Goal: Transaction & Acquisition: Purchase product/service

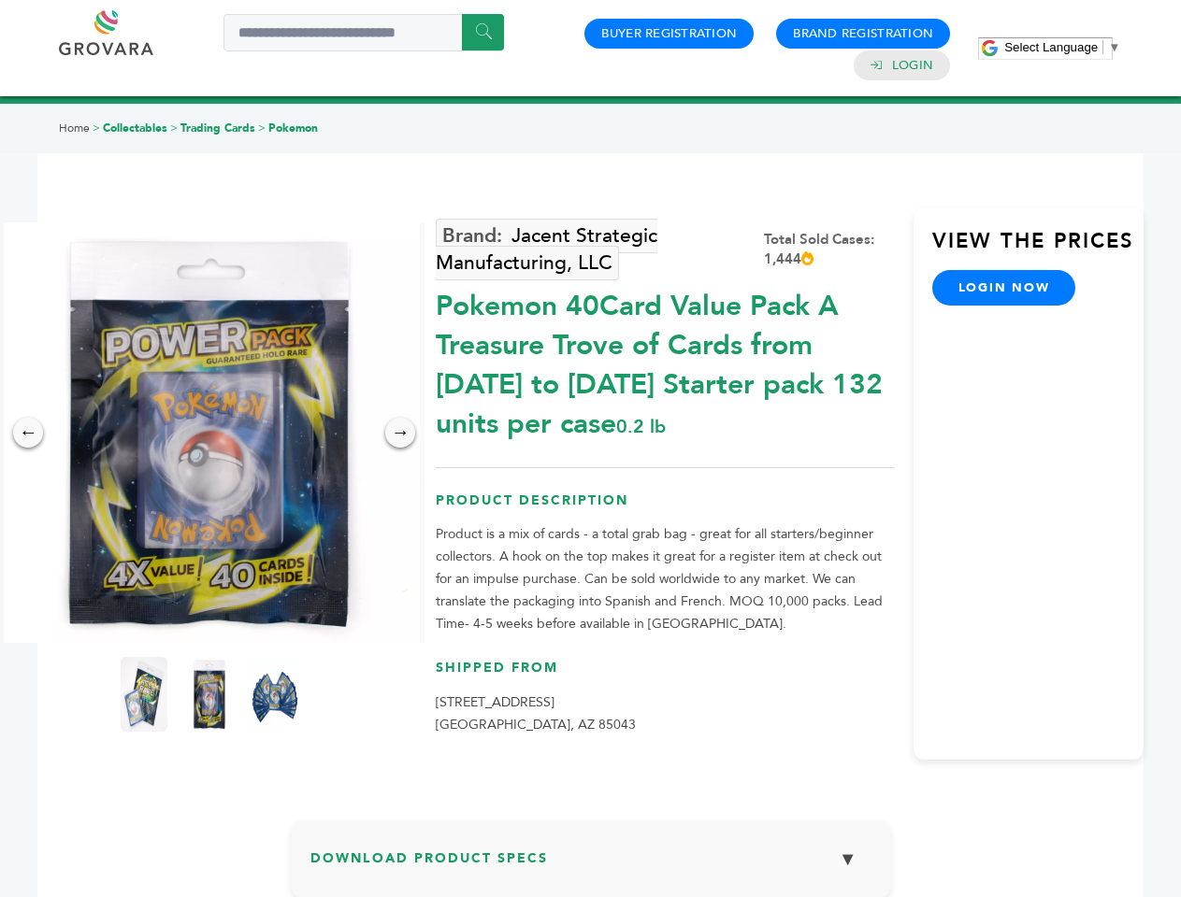
click at [1062, 47] on span "Select Language" at bounding box center [1050, 47] width 93 height 14
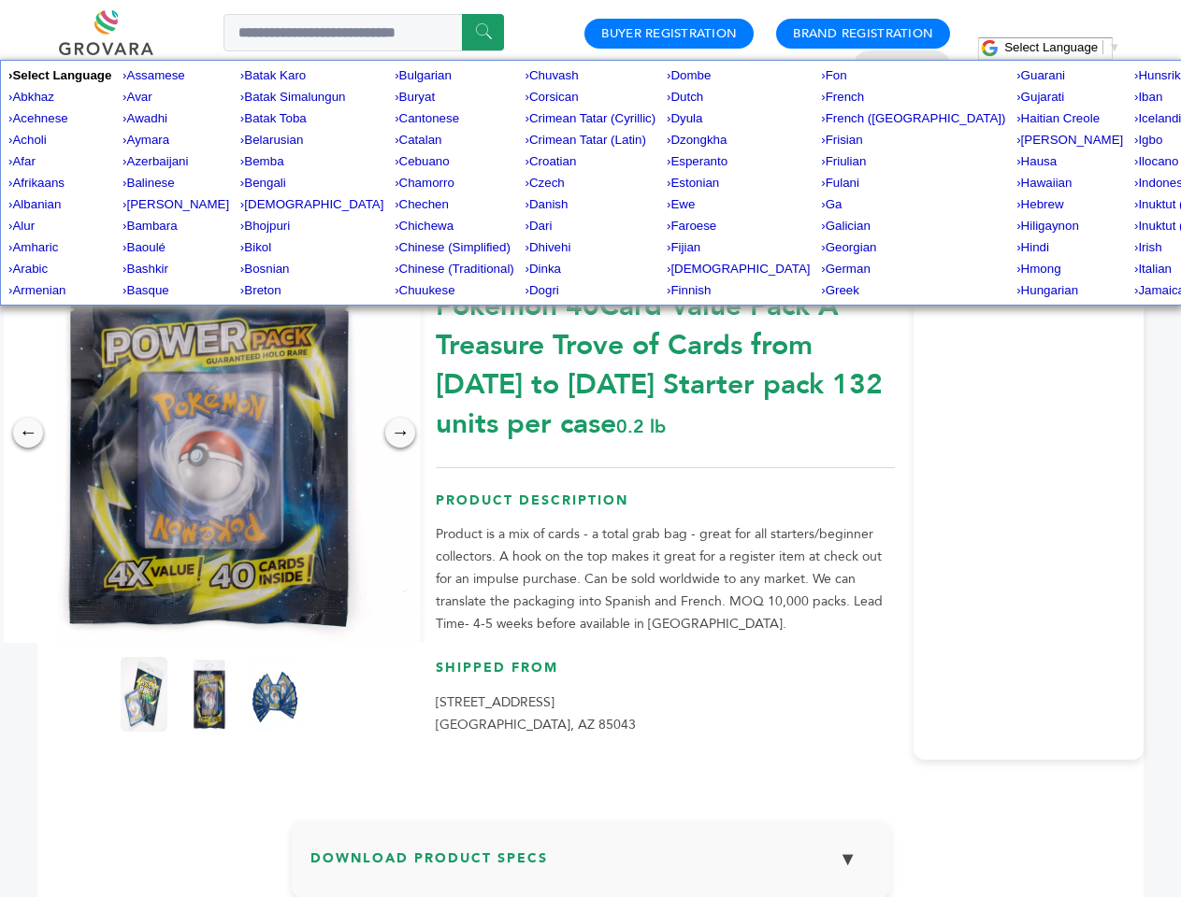
click at [209, 433] on img at bounding box center [209, 433] width 421 height 421
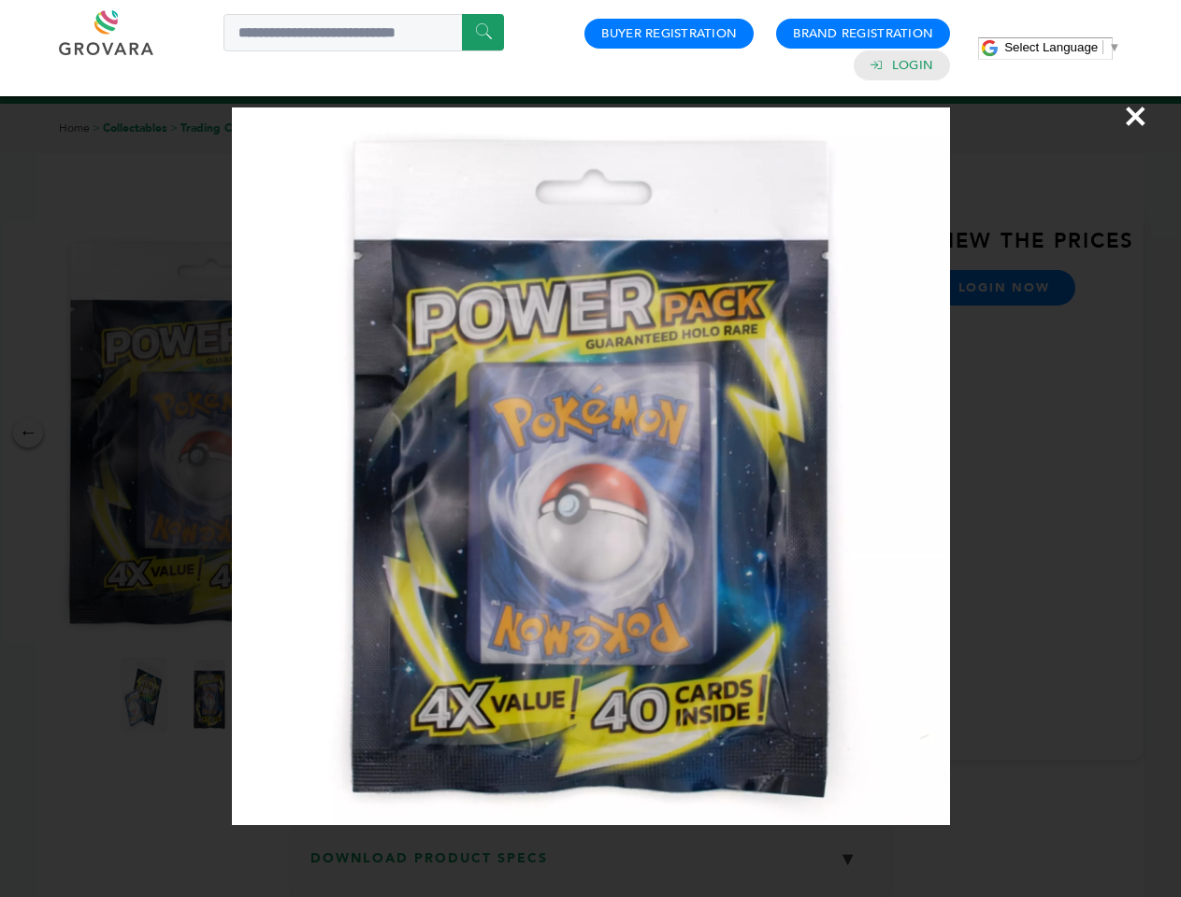
click at [28, 433] on div "×" at bounding box center [590, 448] width 1181 height 897
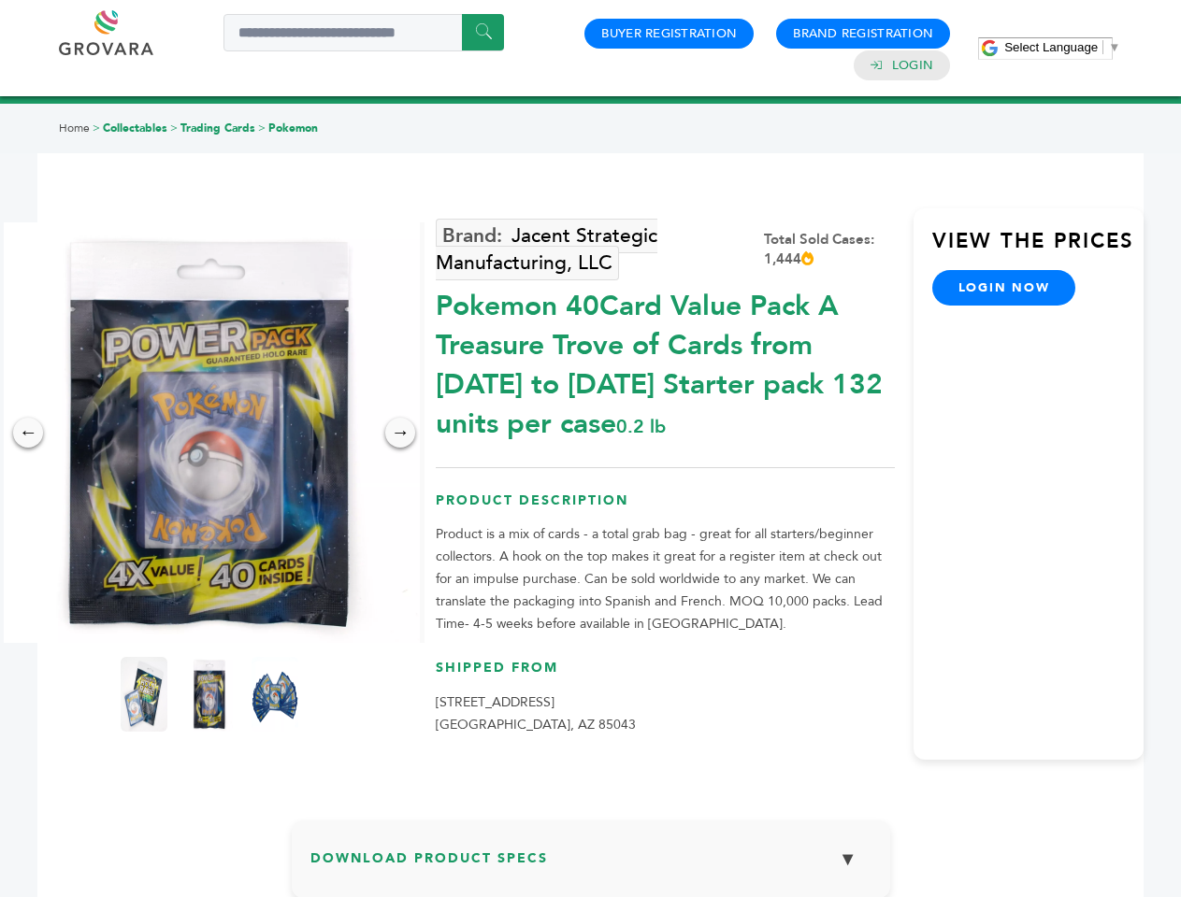
click at [400, 433] on div "→" at bounding box center [400, 433] width 30 height 30
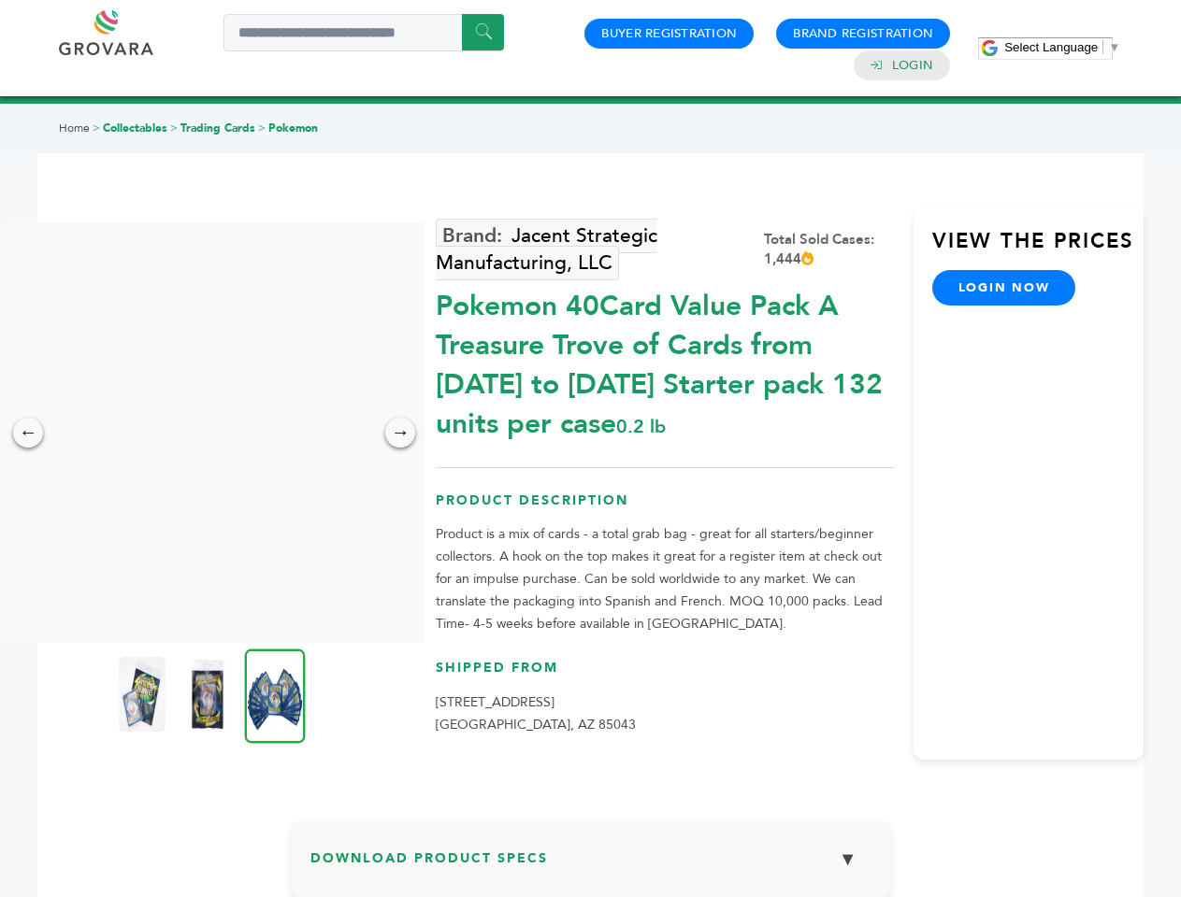
click at [144, 695] on img at bounding box center [142, 694] width 47 height 75
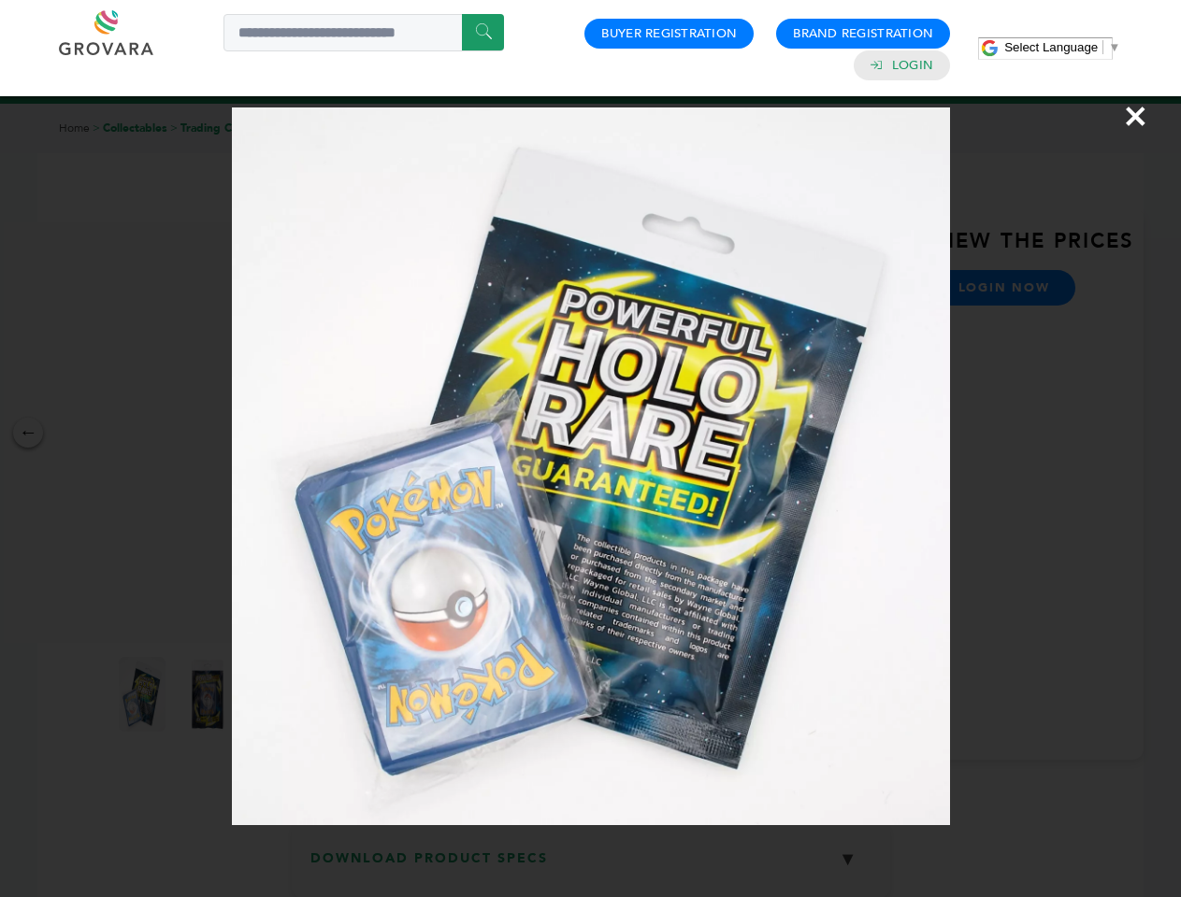
click at [209, 695] on div "×" at bounding box center [590, 448] width 1181 height 897
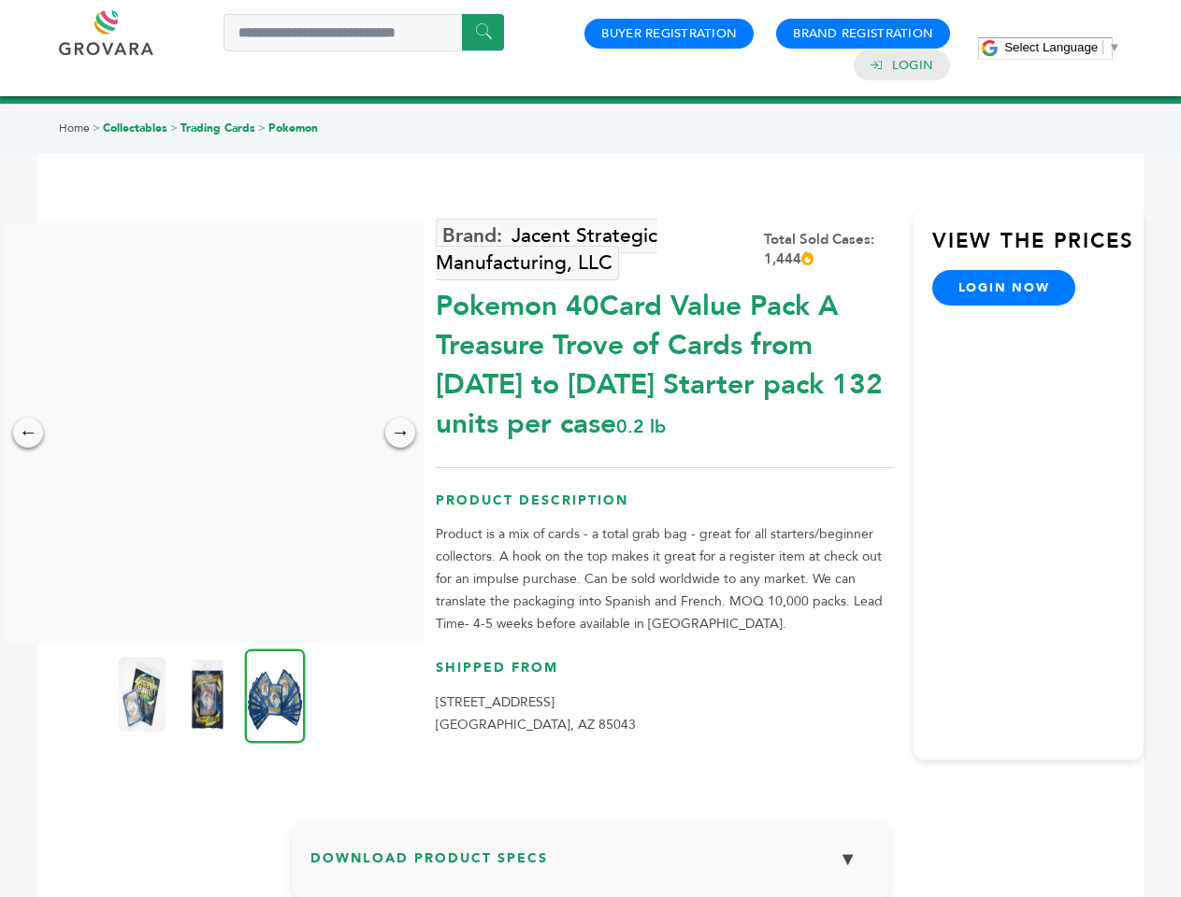
click at [275, 695] on img at bounding box center [275, 696] width 61 height 94
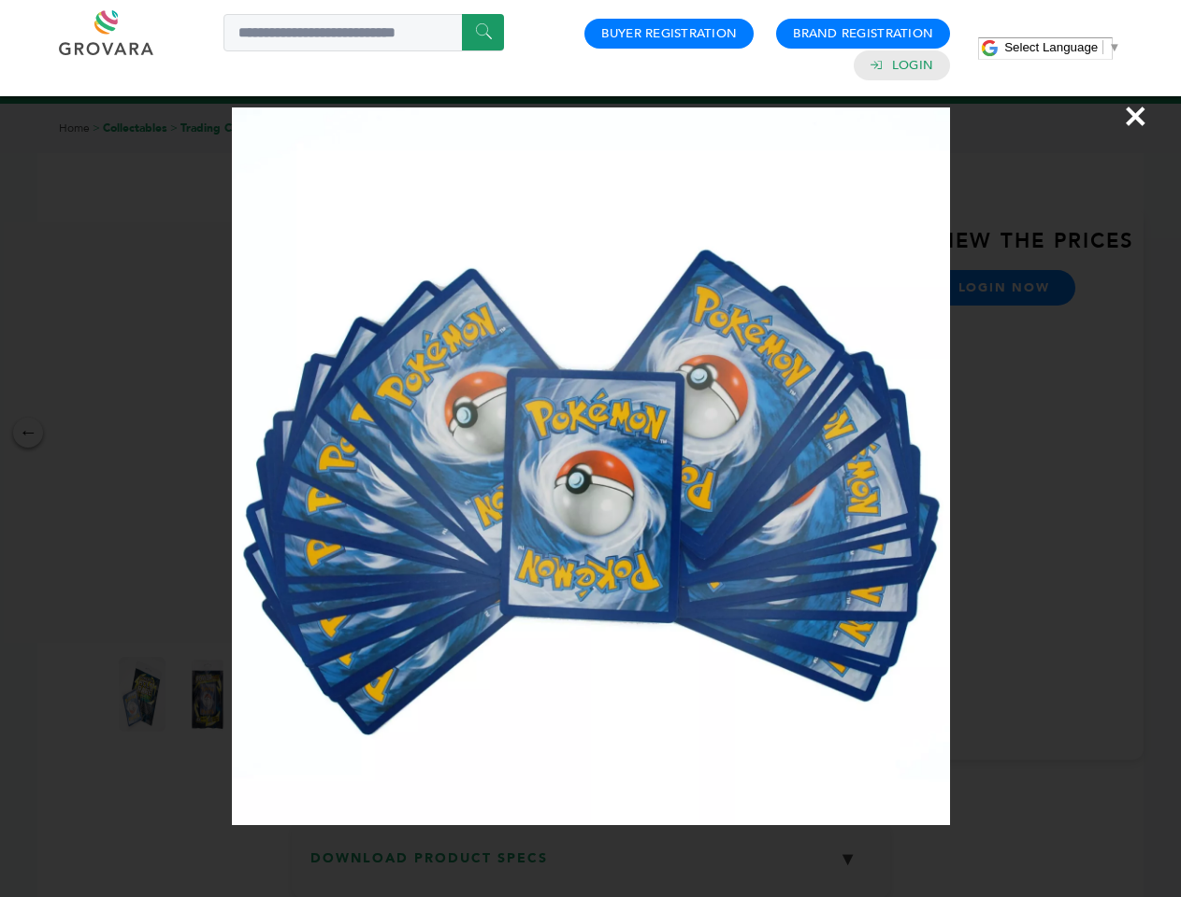
click at [591, 867] on div "×" at bounding box center [590, 448] width 1181 height 897
